Goal: Find specific page/section: Find specific page/section

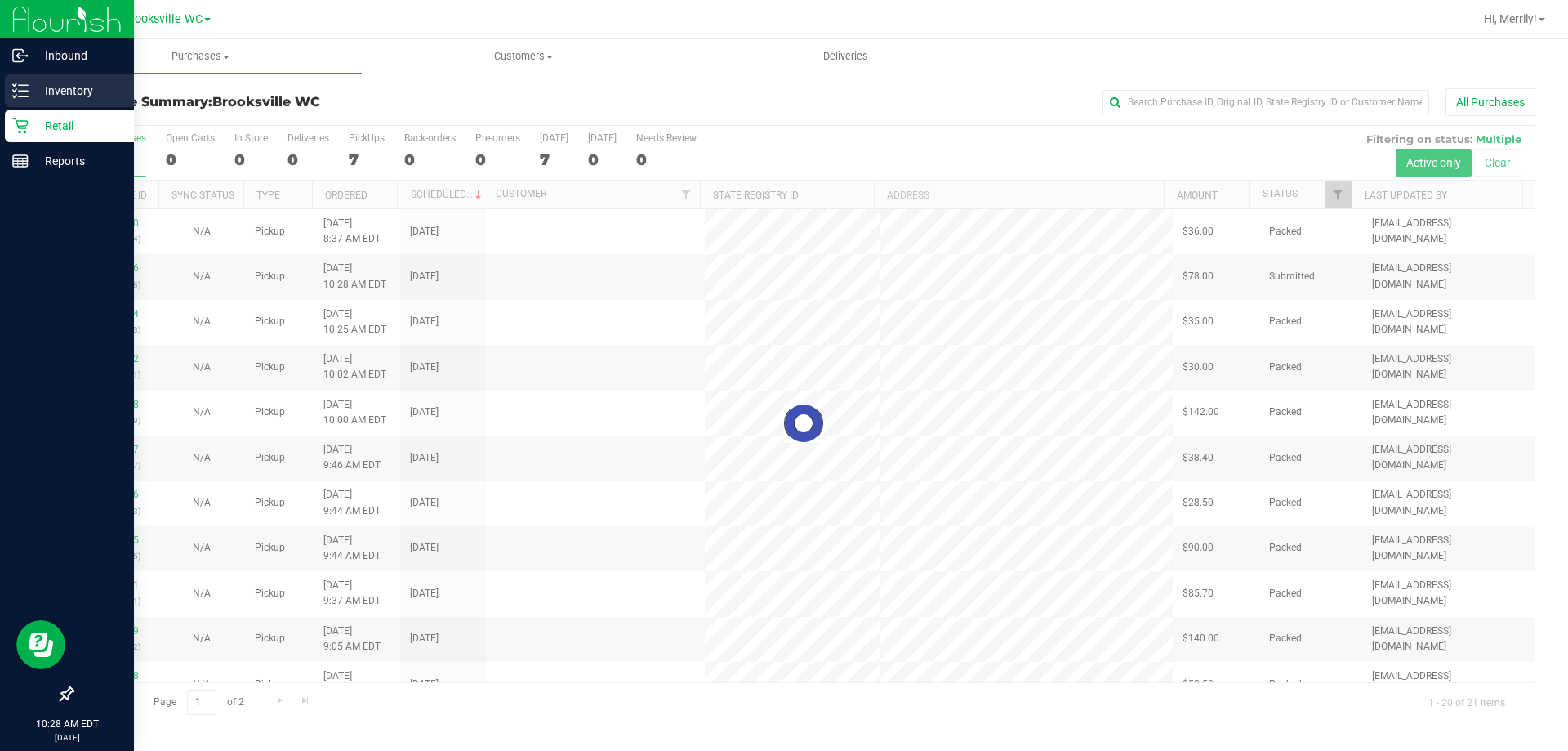
click at [17, 82] on div "Inventory" at bounding box center [70, 91] width 129 height 33
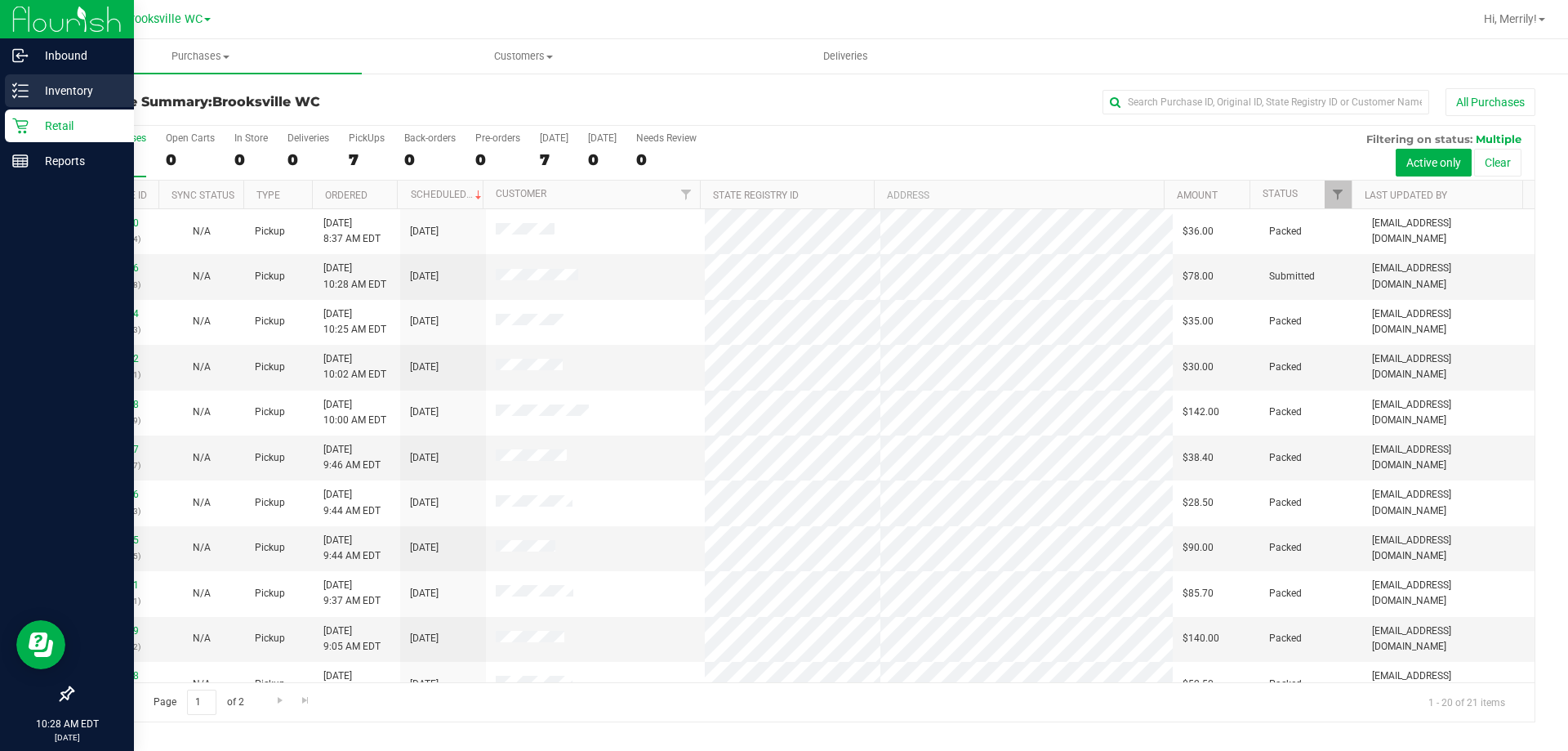
click at [23, 84] on icon at bounding box center [20, 91] width 16 height 16
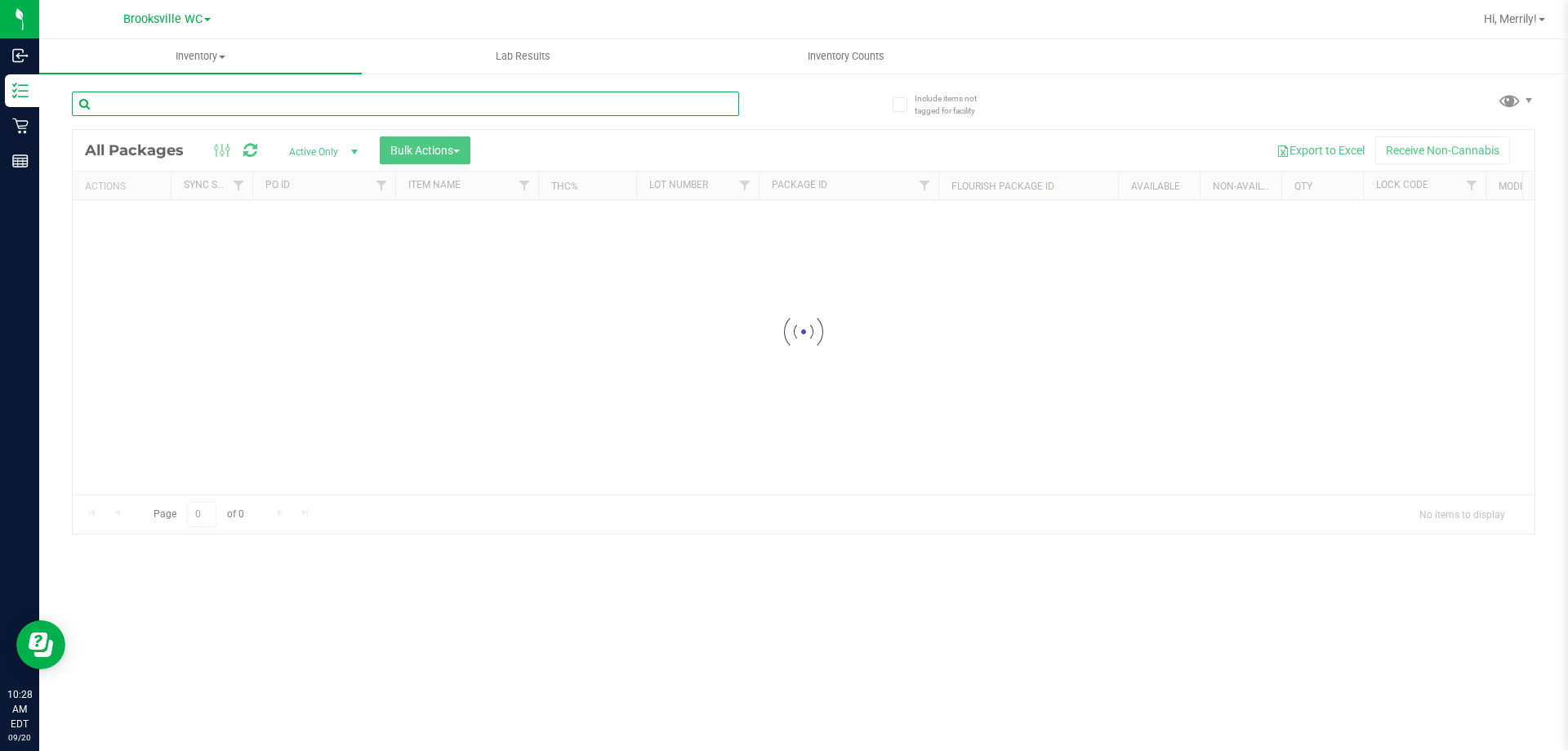
click at [260, 105] on input "text" at bounding box center [405, 104] width 667 height 24
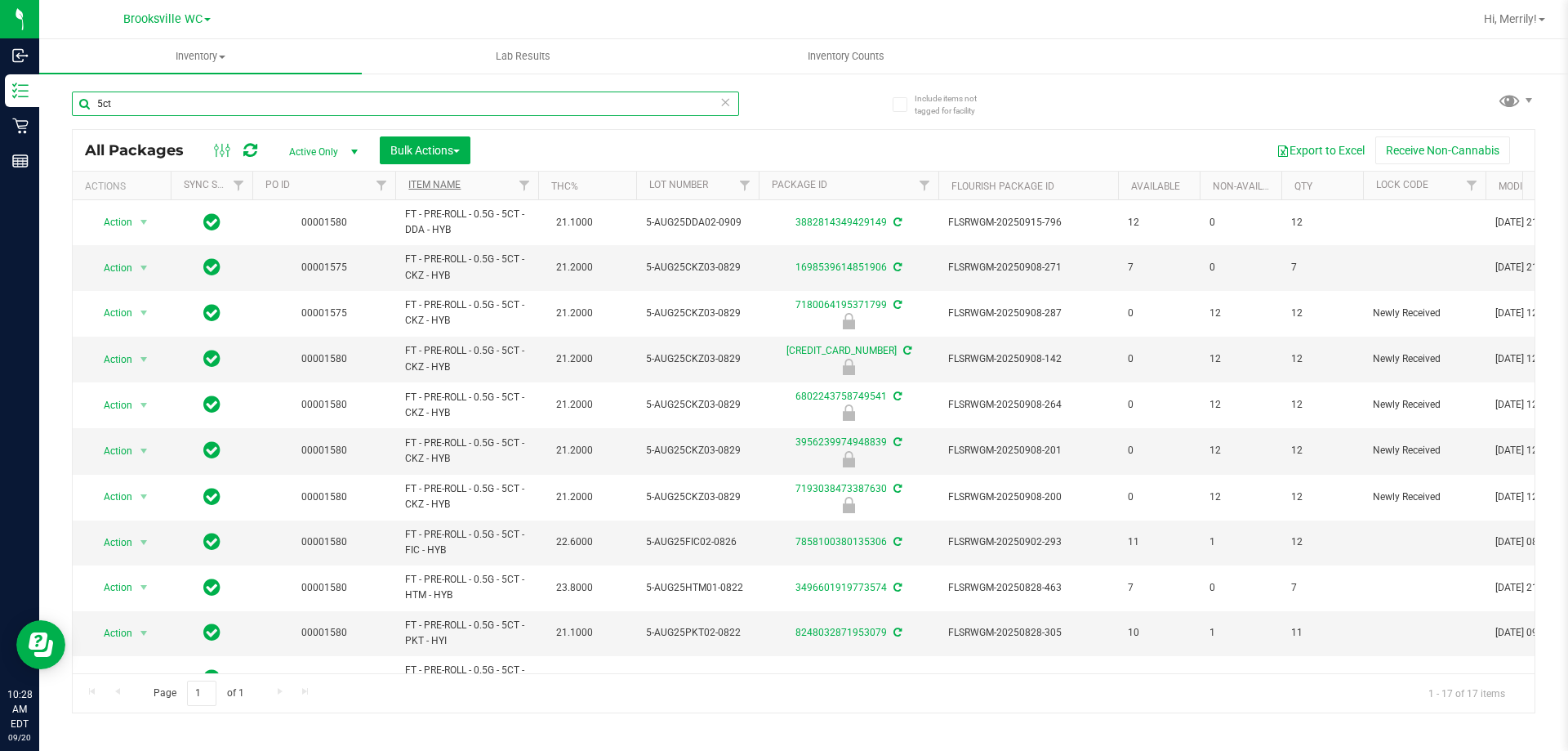
type input "5ct"
click at [439, 186] on link "Item Name" at bounding box center [434, 184] width 53 height 11
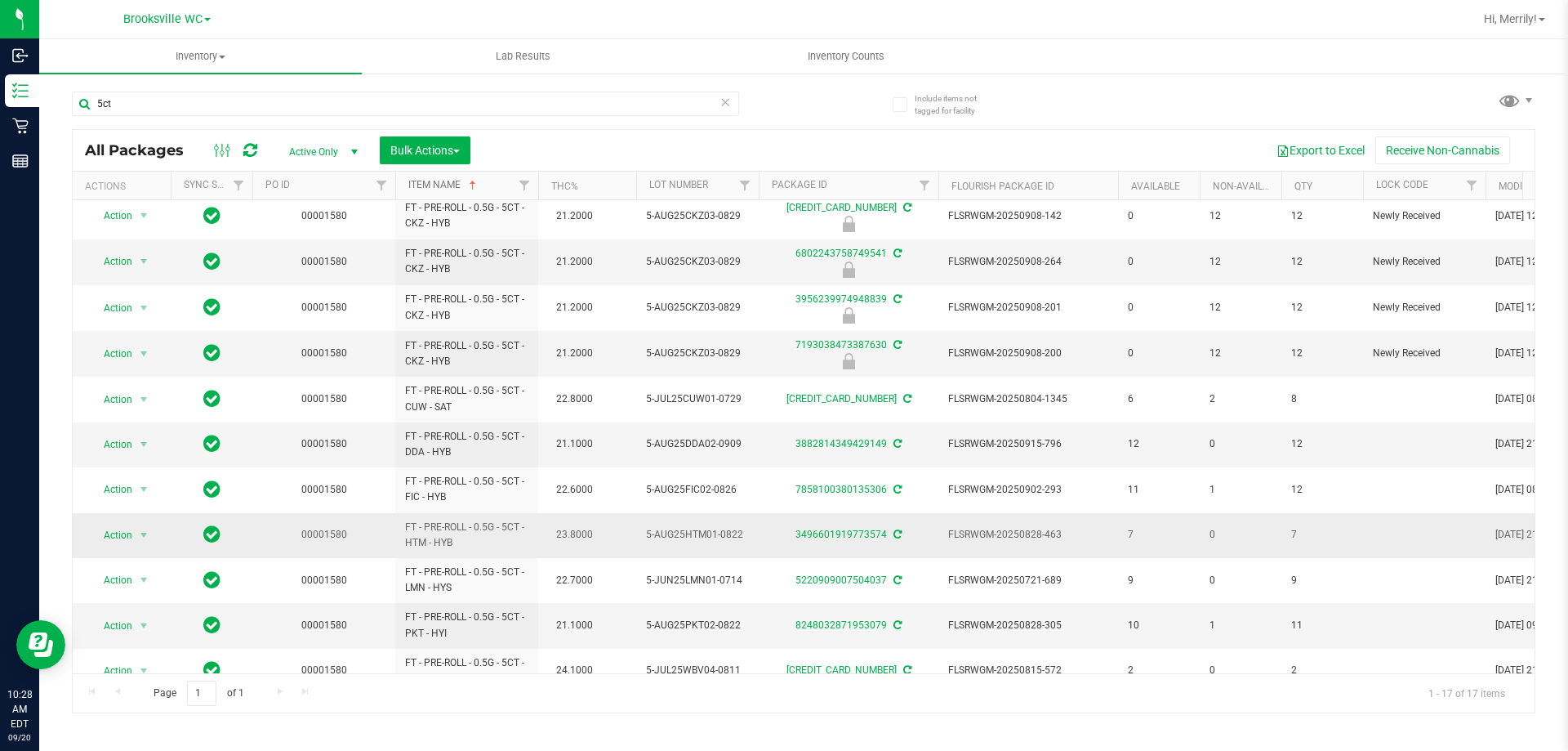
scroll to position [312, 0]
